Goal: Register for event/course

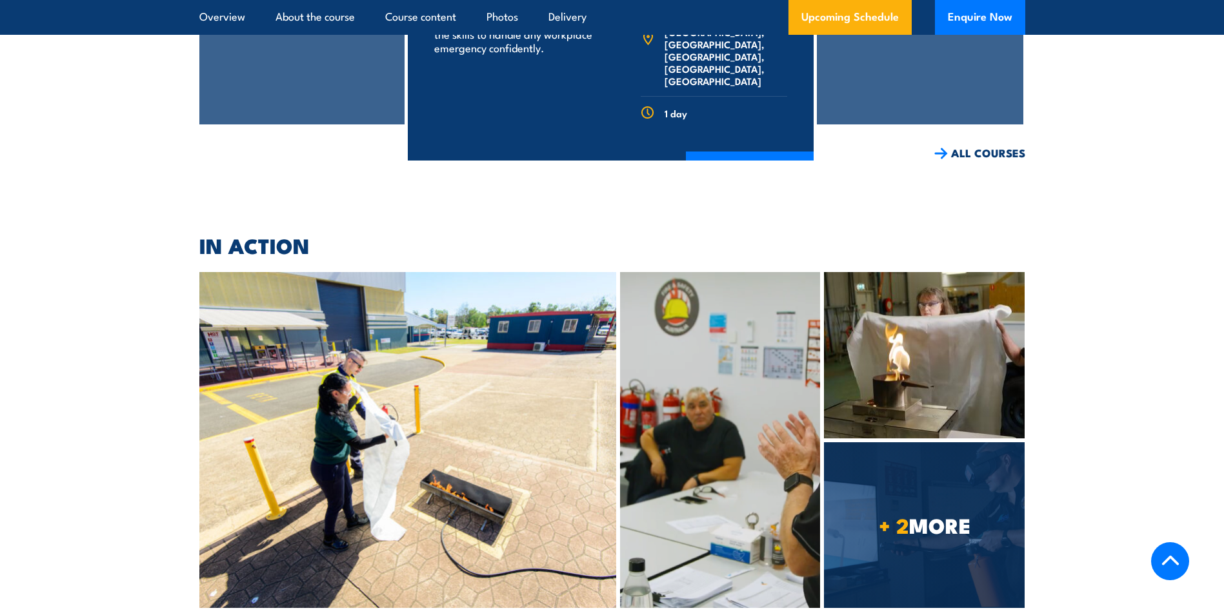
scroll to position [6442, 0]
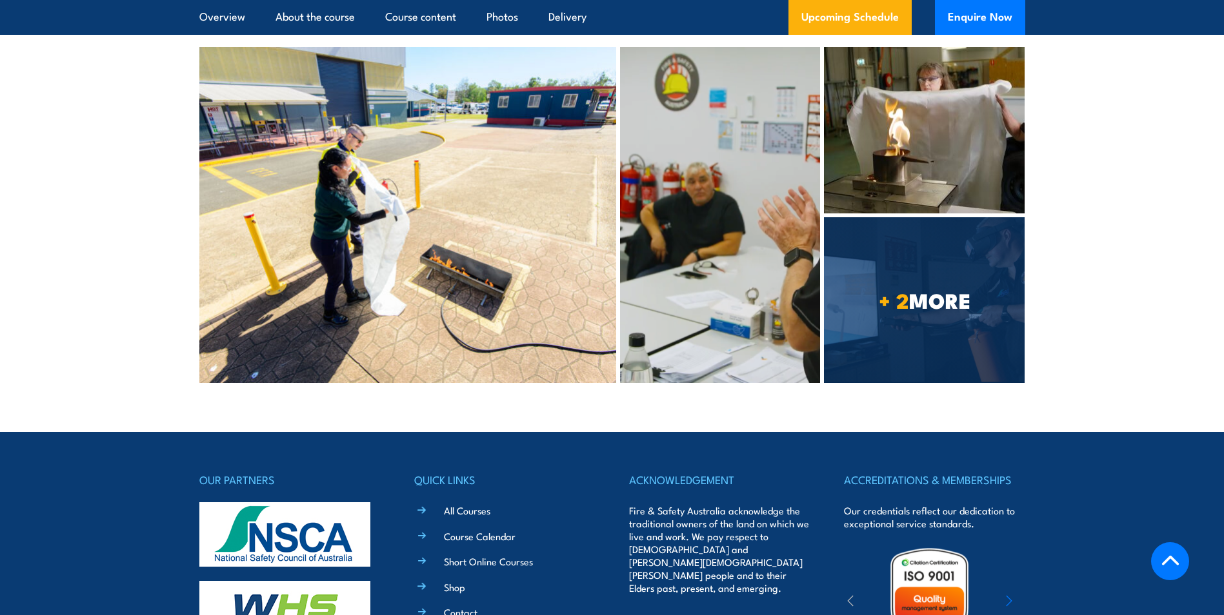
click at [458, 606] on link "Contact" at bounding box center [461, 613] width 34 height 14
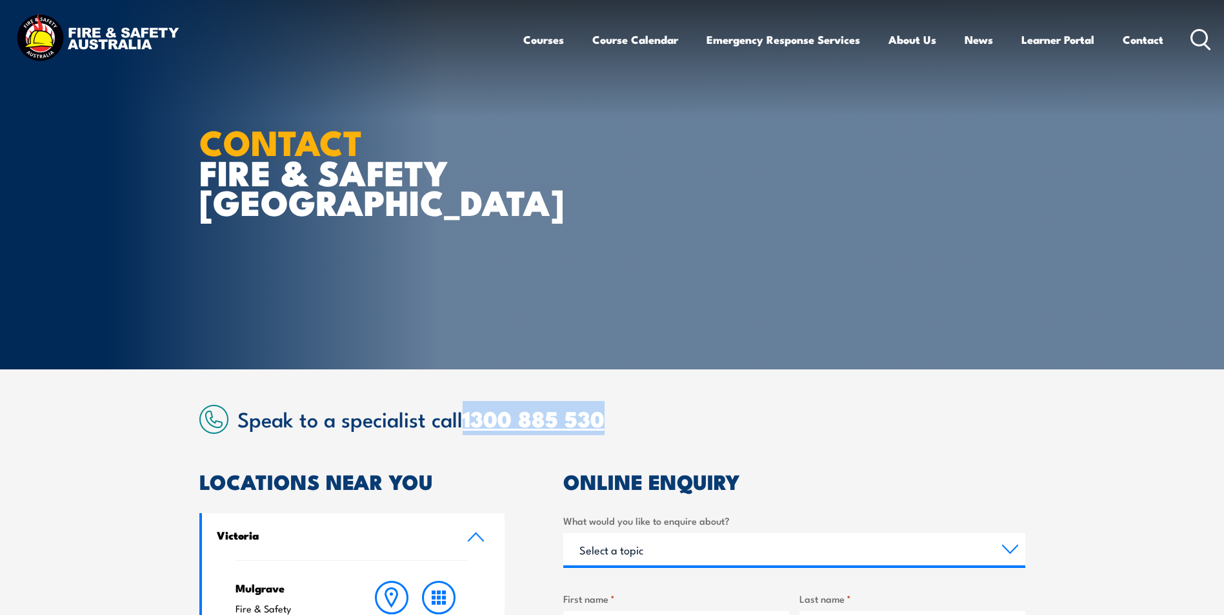
drag, startPoint x: 641, startPoint y: 426, endPoint x: 468, endPoint y: 422, distance: 173.6
click at [468, 422] on h2 "Speak to a specialist call 1300 885 530" at bounding box center [631, 418] width 788 height 23
copy link "1300 885 530"
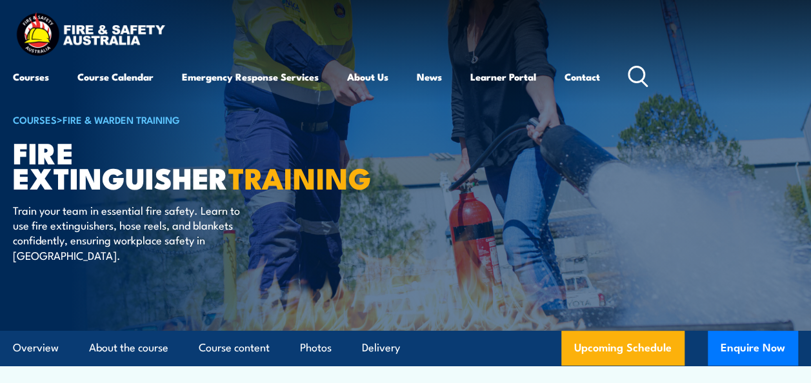
click at [641, 74] on icon at bounding box center [638, 76] width 21 height 21
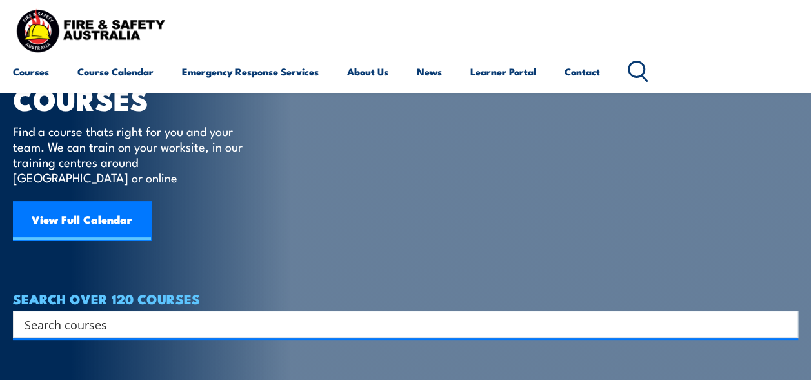
scroll to position [19, 0]
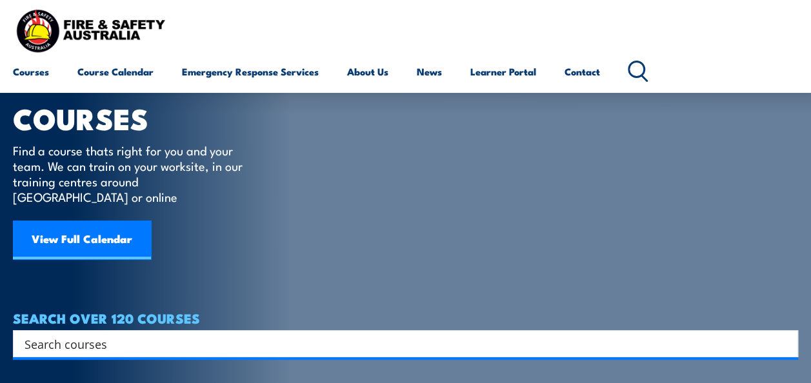
click at [648, 72] on icon at bounding box center [638, 71] width 21 height 21
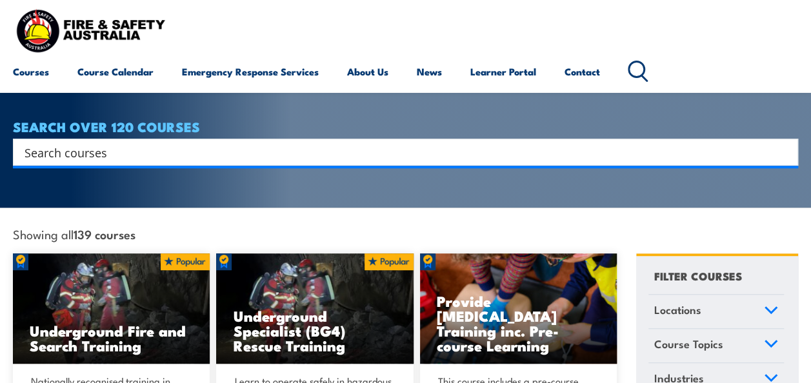
scroll to position [115, 0]
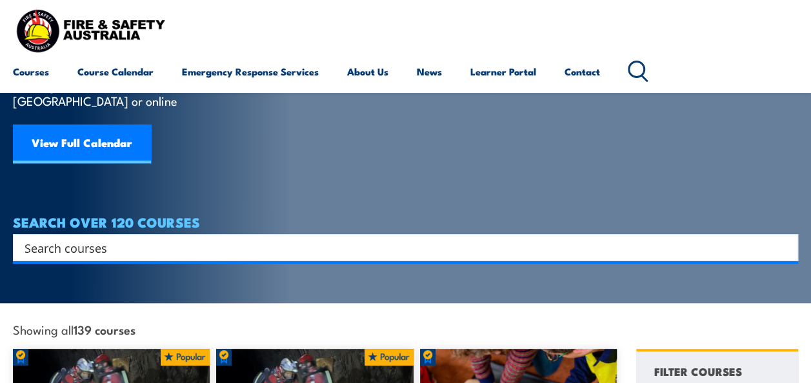
click at [135, 238] on input "Search input" at bounding box center [397, 247] width 745 height 19
click at [132, 238] on input "Search input" at bounding box center [397, 247] width 745 height 19
paste input "Chief Fire Warden"
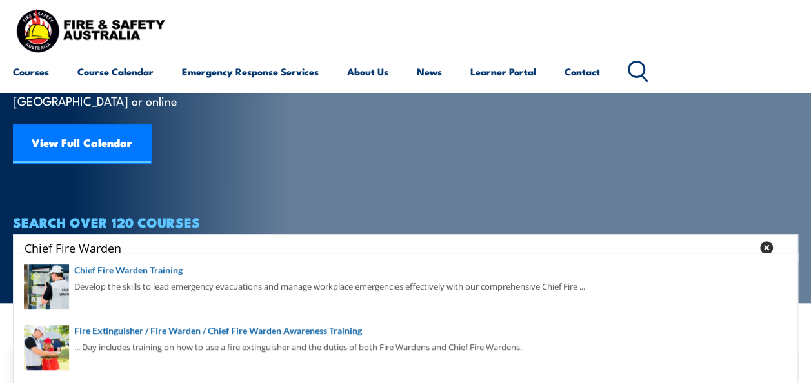
type input "Chief Fire Warden"
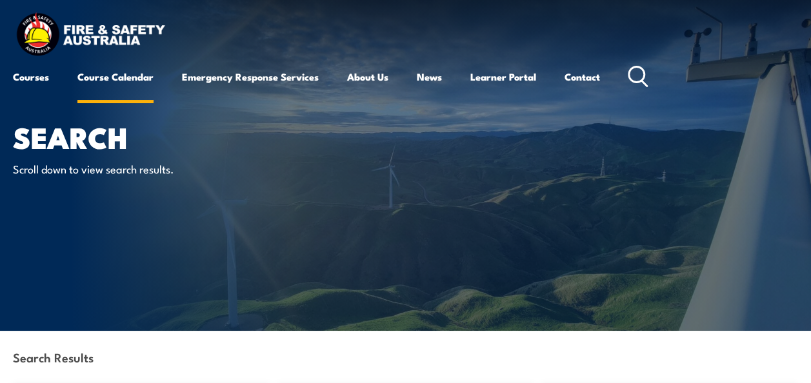
click at [139, 77] on link "Course Calendar" at bounding box center [115, 76] width 76 height 31
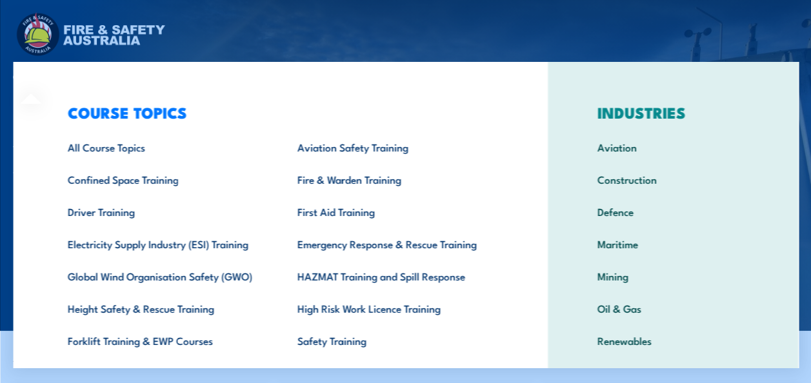
click at [32, 85] on div "COURSE TOPICS All Course Topics Aviation Safety Training Confined Space Trainin…" at bounding box center [280, 266] width 534 height 408
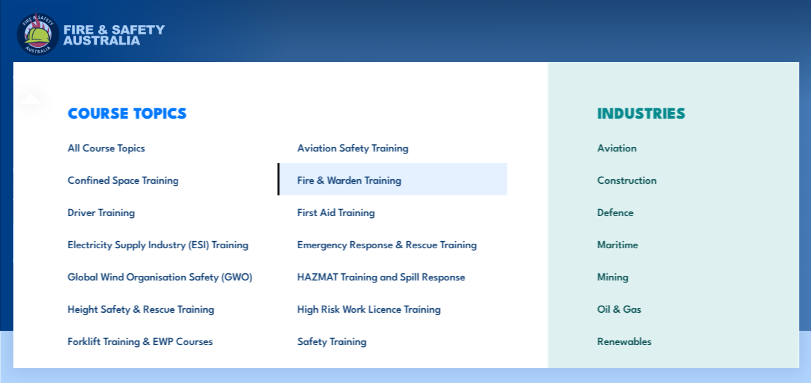
click at [377, 178] on link "Fire & Warden Training" at bounding box center [392, 179] width 230 height 32
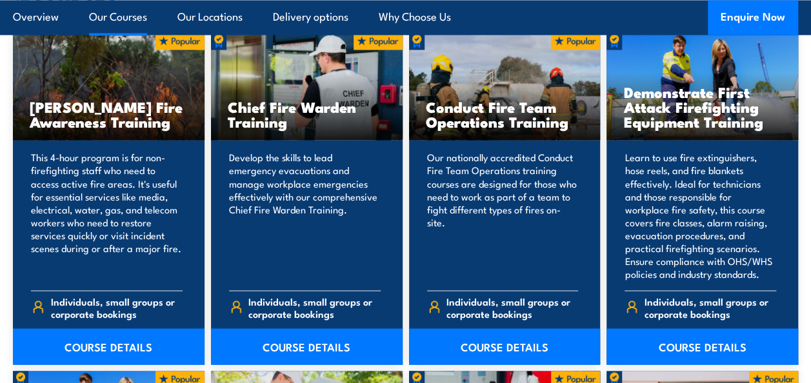
scroll to position [1048, 0]
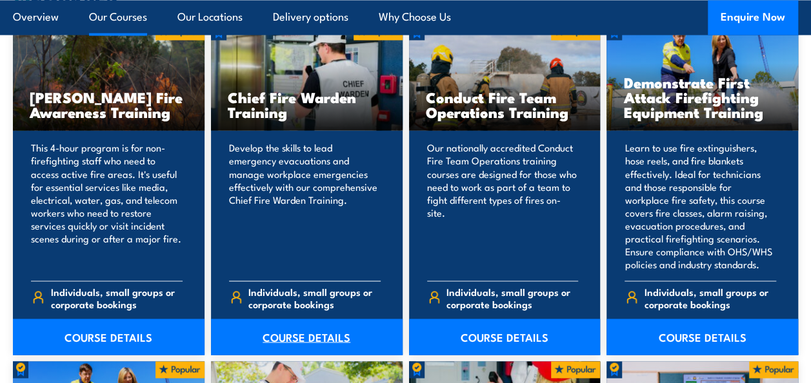
click at [302, 339] on link "COURSE DETAILS" at bounding box center [307, 337] width 192 height 36
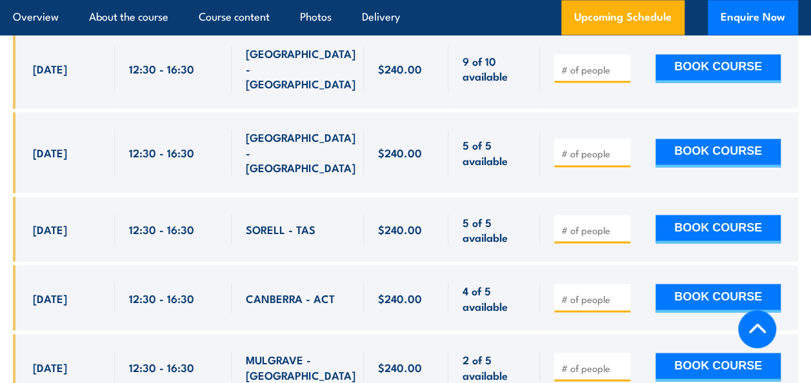
scroll to position [3475, 0]
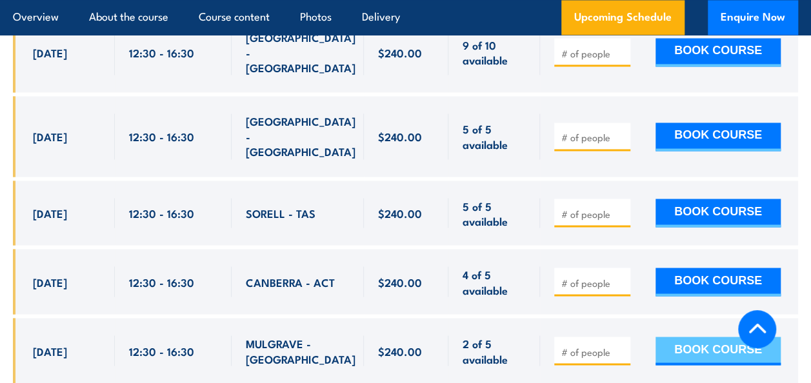
click at [706, 337] on button "BOOK COURSE" at bounding box center [717, 351] width 125 height 28
click at [595, 345] on input "number" at bounding box center [593, 351] width 65 height 13
type input "1"
click at [698, 337] on button "BOOK COURSE" at bounding box center [717, 351] width 125 height 28
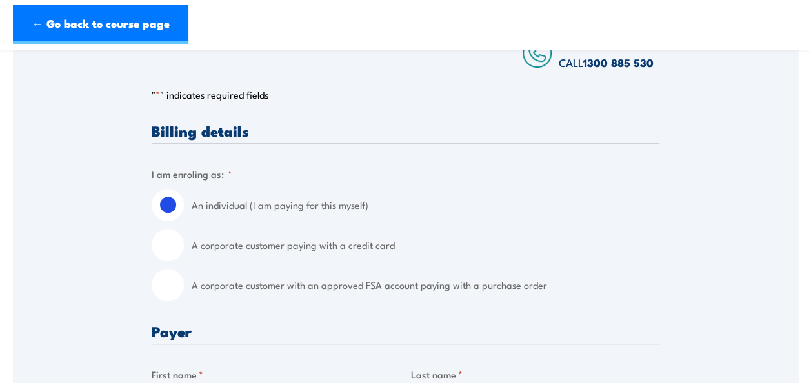
scroll to position [272, 0]
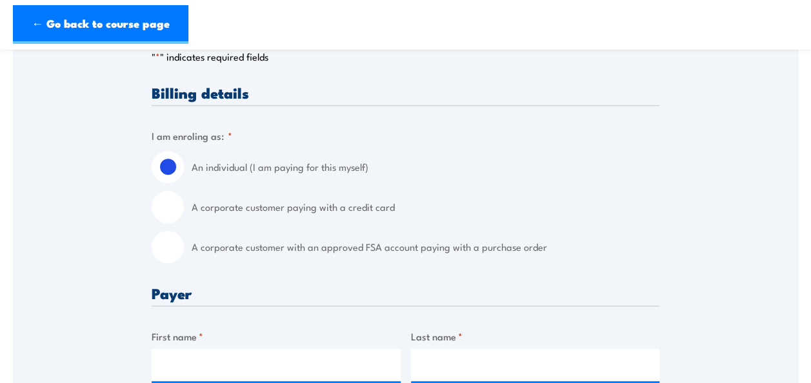
click at [379, 209] on label "A corporate customer paying with a credit card" at bounding box center [426, 207] width 468 height 32
click at [184, 209] on input "A corporate customer paying with a credit card" at bounding box center [168, 207] width 32 height 32
radio input "true"
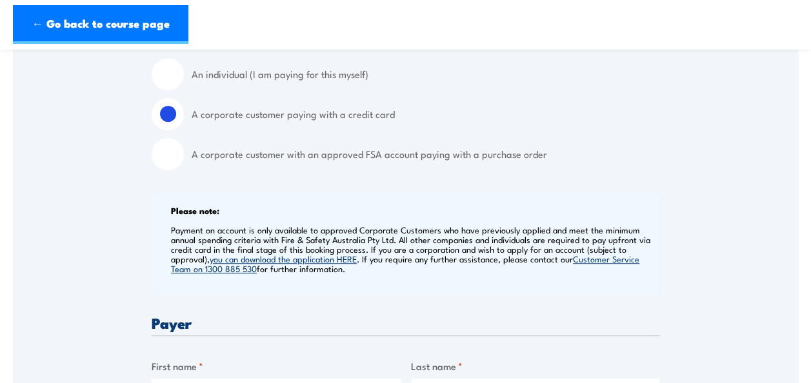
scroll to position [371, 0]
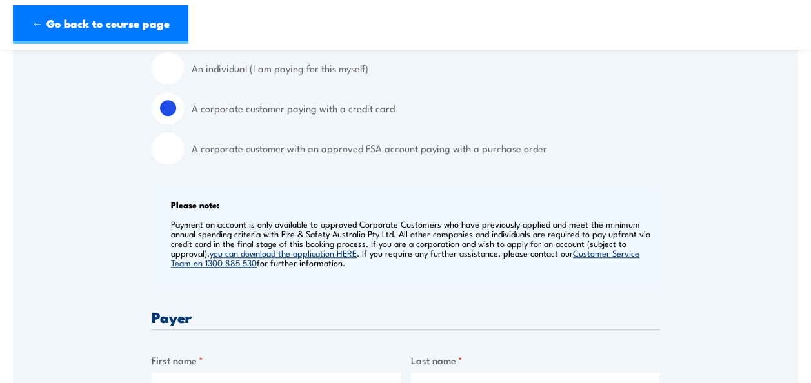
click at [457, 146] on label "A corporate customer with an approved FSA account paying with a purchase order" at bounding box center [426, 148] width 468 height 32
click at [184, 146] on input "A corporate customer with an approved FSA account paying with a purchase order" at bounding box center [168, 148] width 32 height 32
radio input "true"
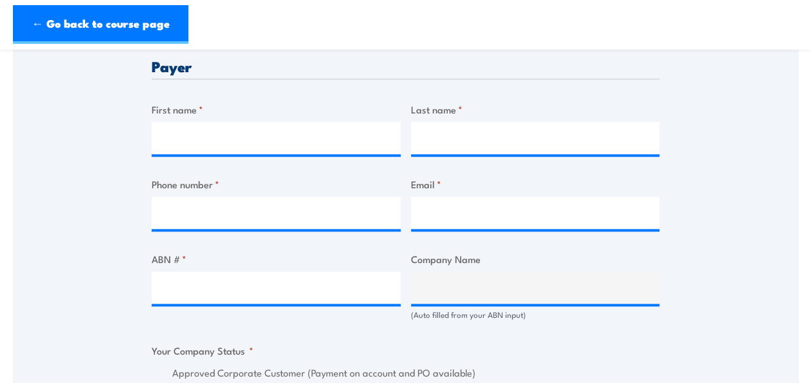
scroll to position [608, 0]
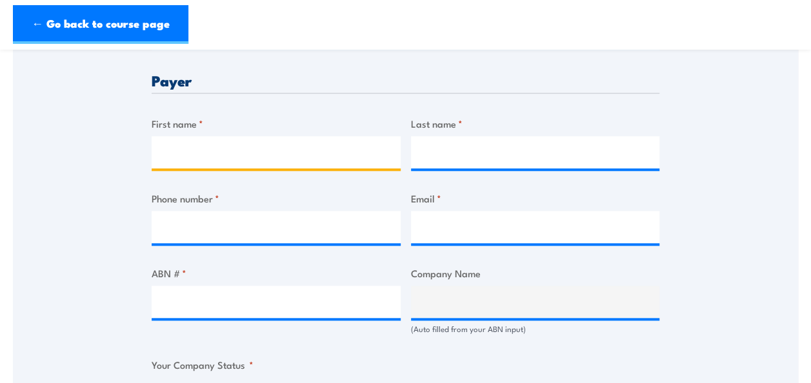
click at [229, 142] on input "First name *" at bounding box center [276, 152] width 249 height 32
click at [170, 137] on input "First name *" at bounding box center [276, 152] width 249 height 32
type input "[PERSON_NAME]"
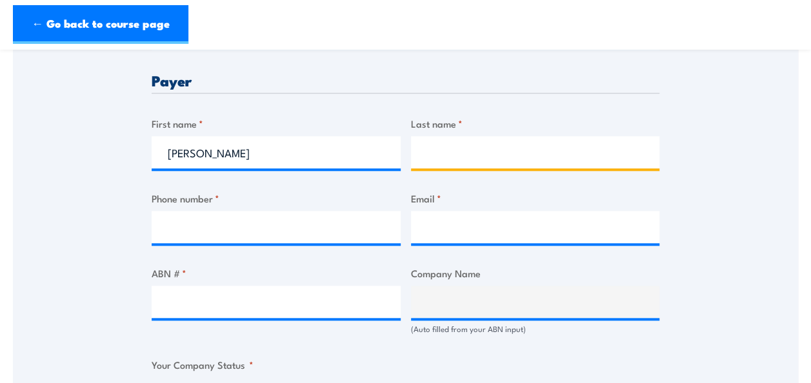
click at [499, 151] on input "Last name *" at bounding box center [535, 152] width 249 height 32
type input "[PERSON_NAME]"
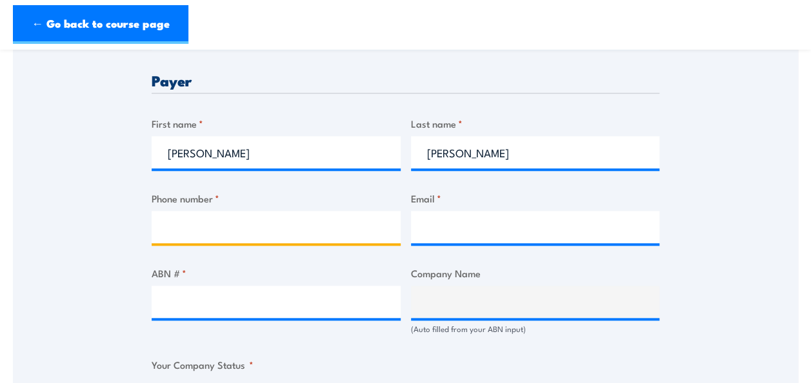
click at [276, 228] on input "Phone number *" at bounding box center [276, 227] width 249 height 32
paste input "03 7000 0983"
type input "03 7000 0983"
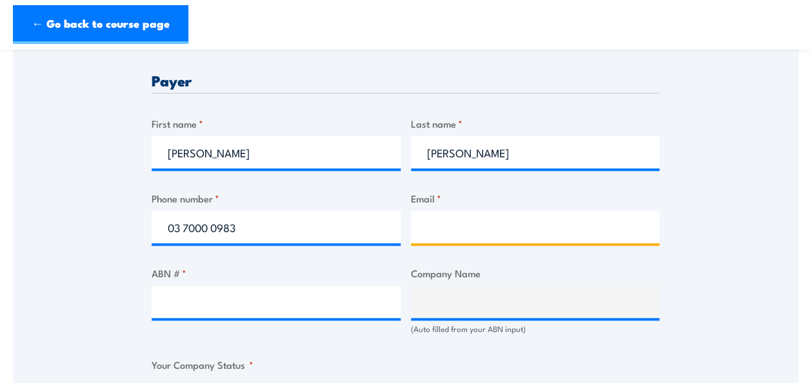
click at [427, 219] on input "Email *" at bounding box center [535, 227] width 249 height 32
paste input "[PERSON_NAME][EMAIL_ADDRESS][DOMAIN_NAME]"
type input "[PERSON_NAME][EMAIL_ADDRESS][DOMAIN_NAME]"
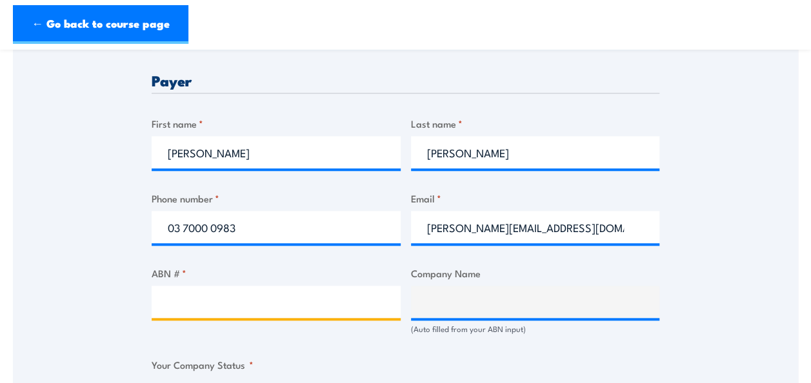
drag, startPoint x: 374, startPoint y: 288, endPoint x: 285, endPoint y: 301, distance: 89.9
click at [372, 288] on input "ABN # *" at bounding box center [276, 302] width 249 height 32
click at [285, 301] on input "ABN # *" at bounding box center [276, 302] width 249 height 32
paste input "93 606 104 910"
type input "93 606 104 910"
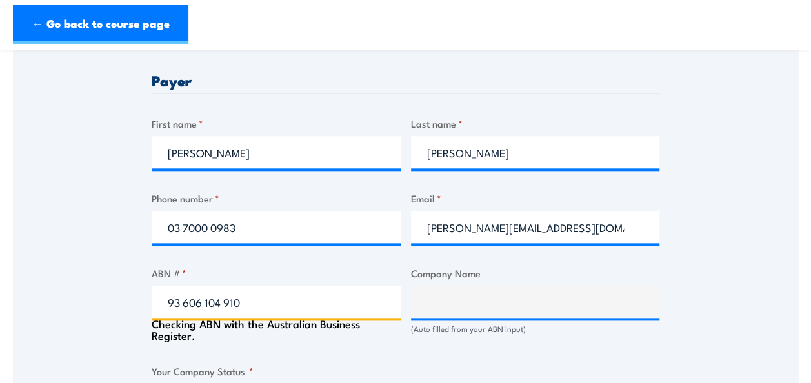
type input "EML VIC PTY LTD"
radio input "true"
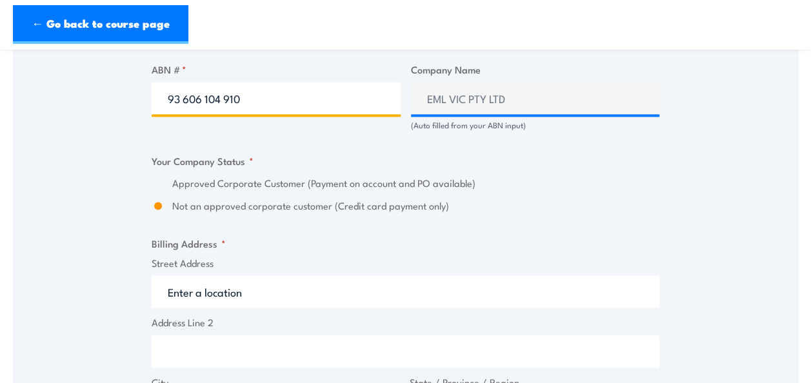
scroll to position [839, 0]
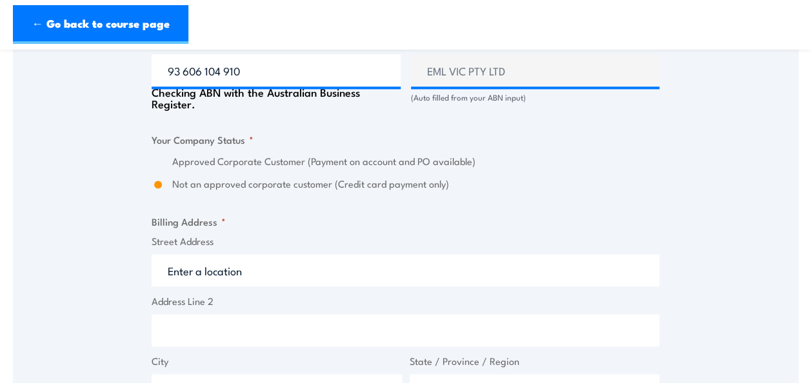
click at [199, 161] on label "Approved Corporate Customer (Payment on account and PO available)" at bounding box center [415, 161] width 487 height 15
click at [475, 186] on div "Billing details I am enroling as: * An individual (I am paying for this myself)…" at bounding box center [406, 187] width 508 height 1339
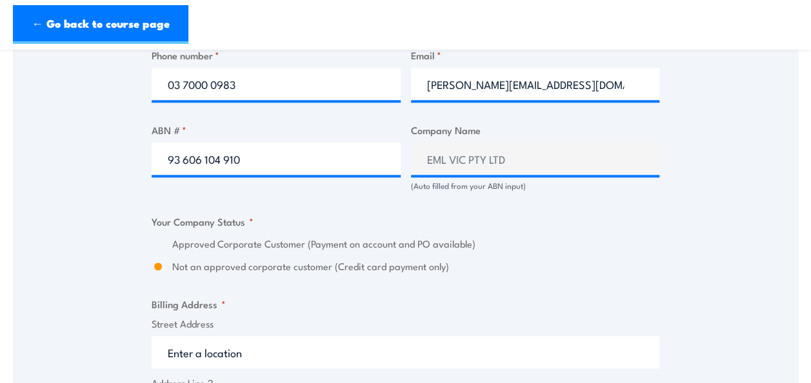
scroll to position [828, 0]
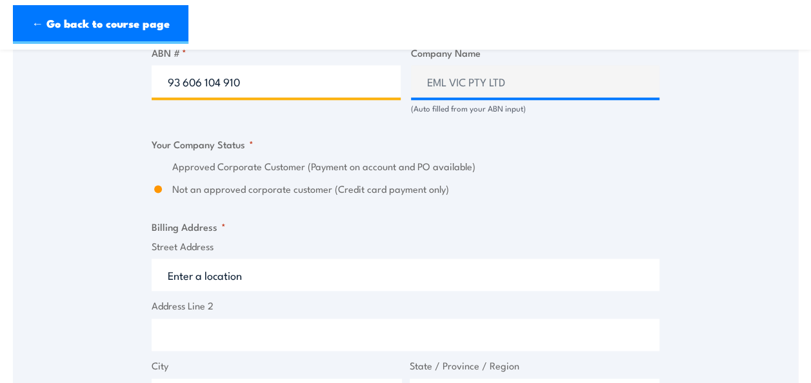
click at [253, 89] on input "93 606 104 910" at bounding box center [276, 81] width 249 height 32
click at [234, 142] on legend "Your Company Status *" at bounding box center [203, 144] width 102 height 15
drag, startPoint x: 169, startPoint y: 85, endPoint x: 259, endPoint y: 90, distance: 90.4
click at [259, 90] on input "93 606 104 910" at bounding box center [276, 81] width 249 height 32
paste input "52 003 201 885"
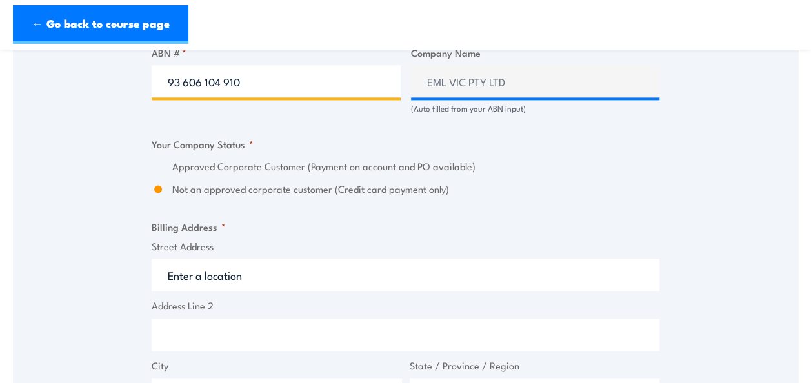
type input "52 003 201 885"
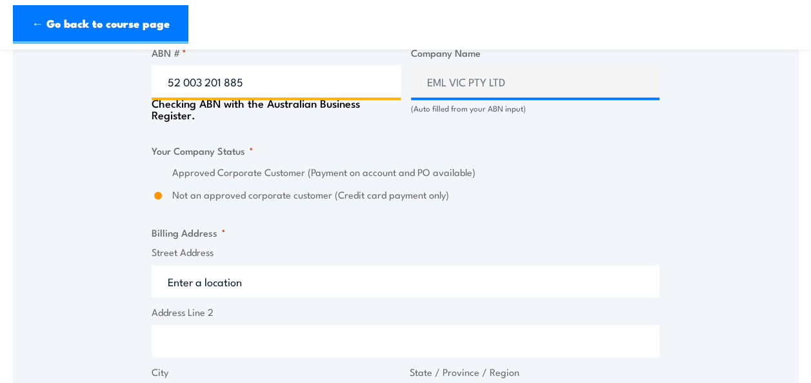
type input "EML NSW LTD"
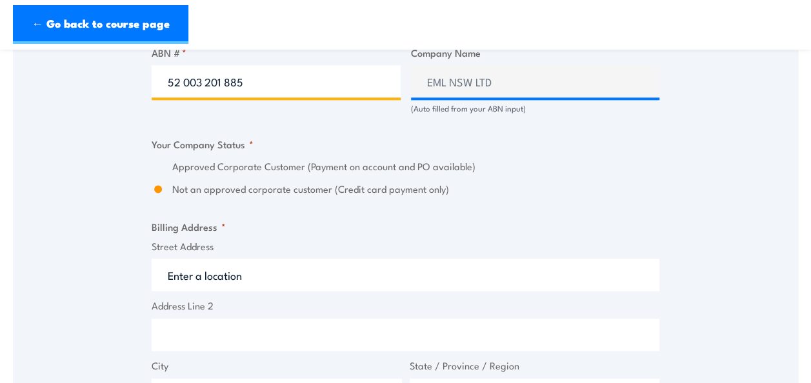
click at [262, 84] on input "52 003 201 885" at bounding box center [276, 81] width 249 height 32
click at [199, 128] on div "Billing details I am enroling as: * An individual (I am paying for this myself)…" at bounding box center [406, 195] width 508 height 1333
drag, startPoint x: 175, startPoint y: 83, endPoint x: 266, endPoint y: 83, distance: 90.3
click at [266, 83] on input "52 003 201 885" at bounding box center [276, 81] width 249 height 32
click at [261, 84] on input "52 003 201 885" at bounding box center [276, 81] width 249 height 32
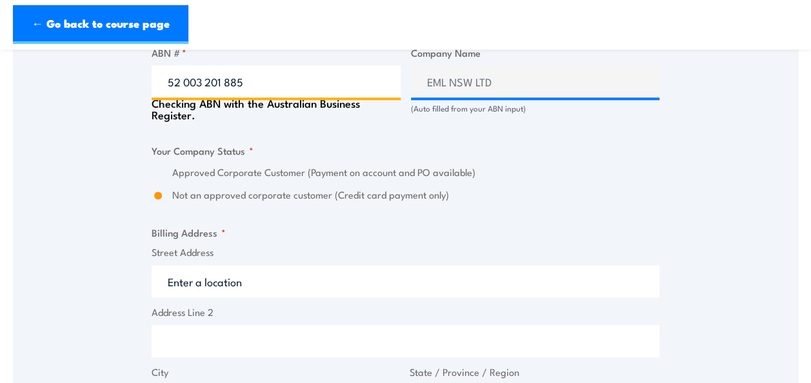
drag, startPoint x: 261, startPoint y: 84, endPoint x: 173, endPoint y: 83, distance: 88.4
click at [173, 83] on input "52 003 201 885" at bounding box center [276, 81] width 249 height 32
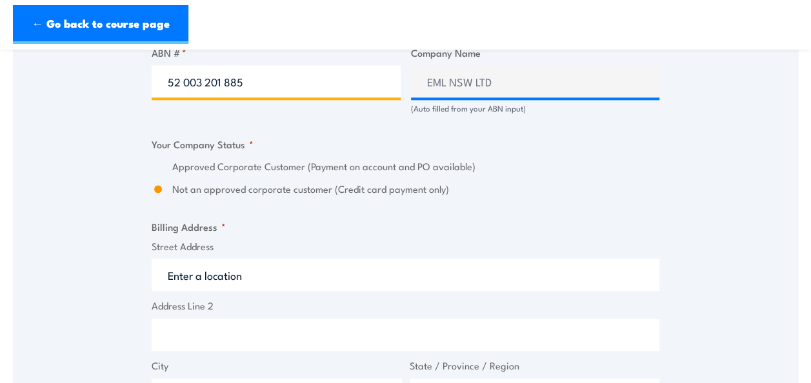
paste input "48 145 330 543"
type input "48 145 330 543"
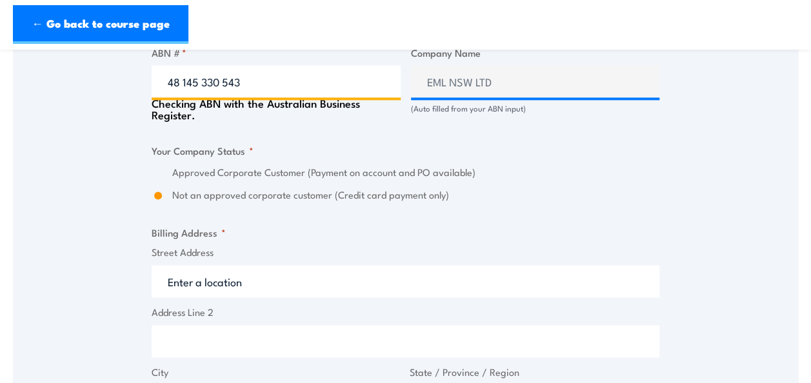
type input "EMPLOYERS MUTUAL SA PTY LTD"
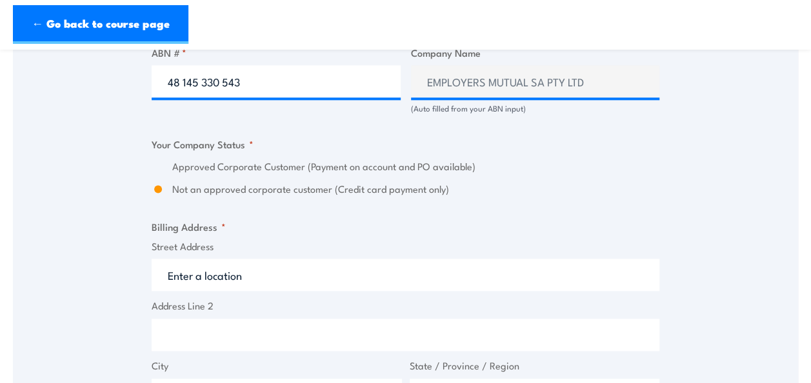
click at [275, 171] on label "Approved Corporate Customer (Payment on account and PO available)" at bounding box center [415, 166] width 487 height 15
drag, startPoint x: 232, startPoint y: 97, endPoint x: 257, endPoint y: 83, distance: 28.3
click at [234, 97] on div "48 145 330 543" at bounding box center [276, 81] width 249 height 32
drag, startPoint x: 264, startPoint y: 79, endPoint x: 166, endPoint y: 79, distance: 98.1
click at [166, 79] on input "48 145 330 543" at bounding box center [276, 81] width 249 height 32
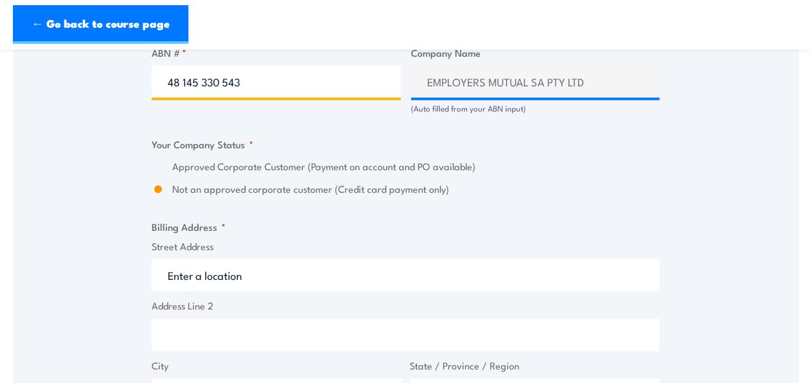
paste input "93 606 104 910"
type input "93 606 104 910"
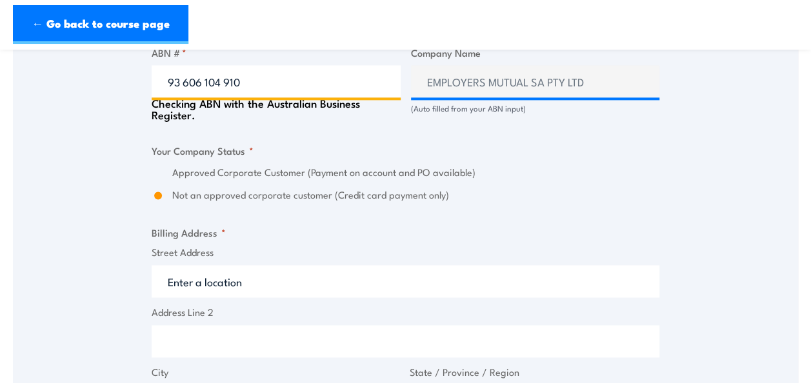
type input "EML VIC PTY LTD"
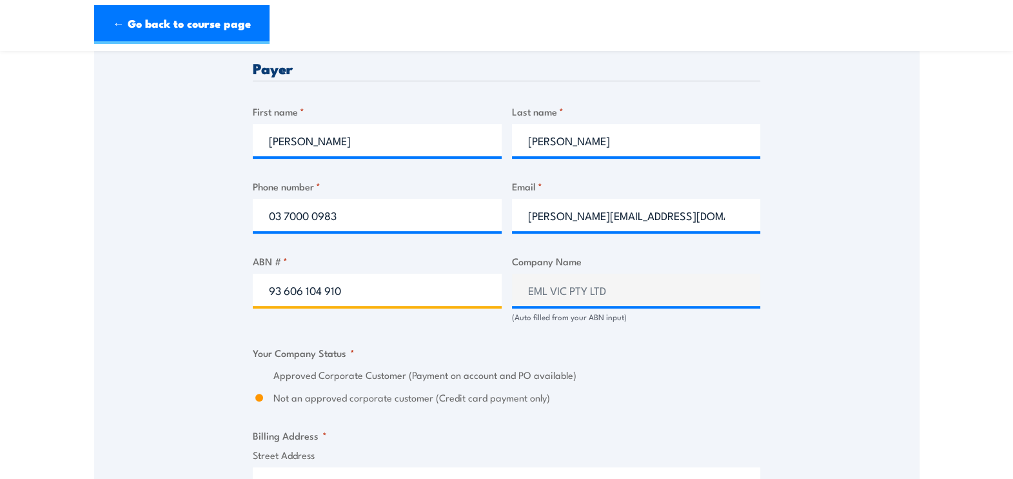
scroll to position [643, 0]
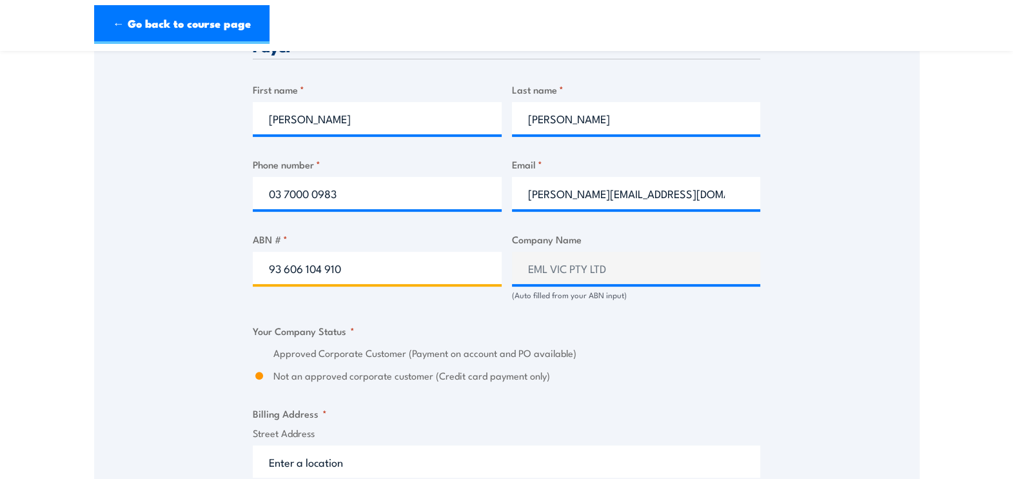
type input "93 606 104 910"
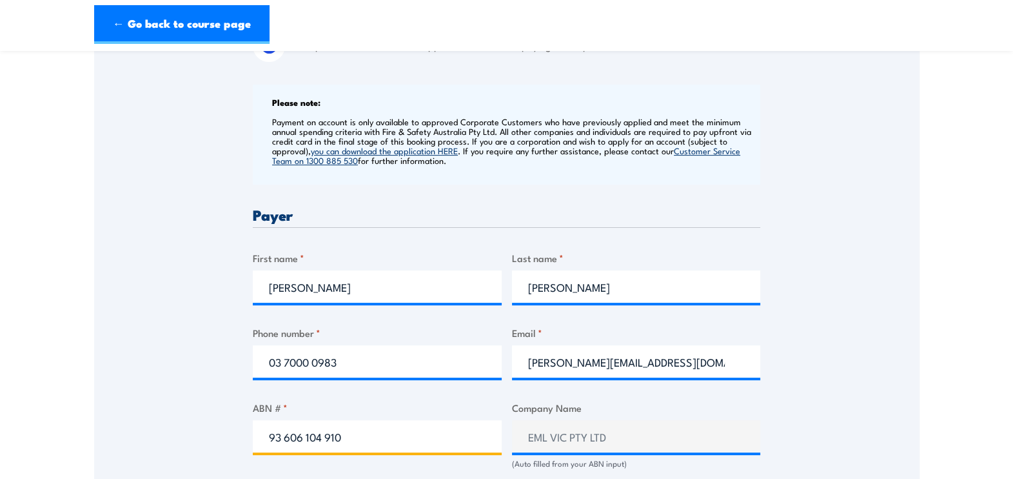
scroll to position [472, 0]
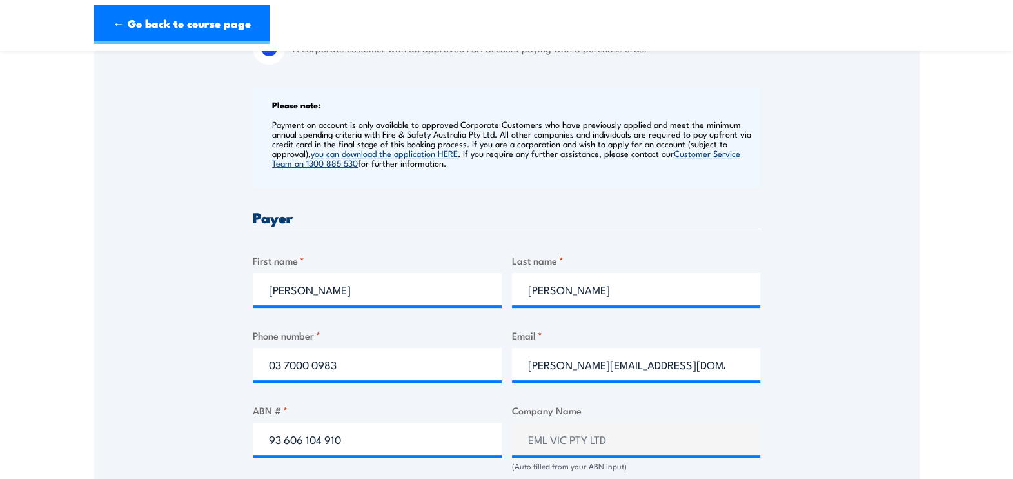
click at [397, 152] on link "you can download the application HERE" at bounding box center [384, 153] width 147 height 12
